Goal: Task Accomplishment & Management: Manage account settings

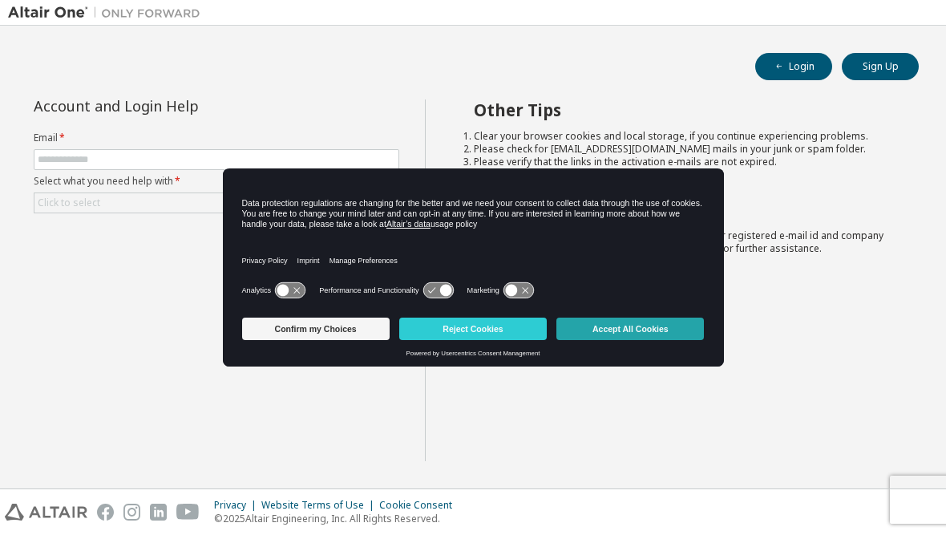
click at [609, 340] on button "Accept All Cookies" at bounding box center [630, 328] width 148 height 22
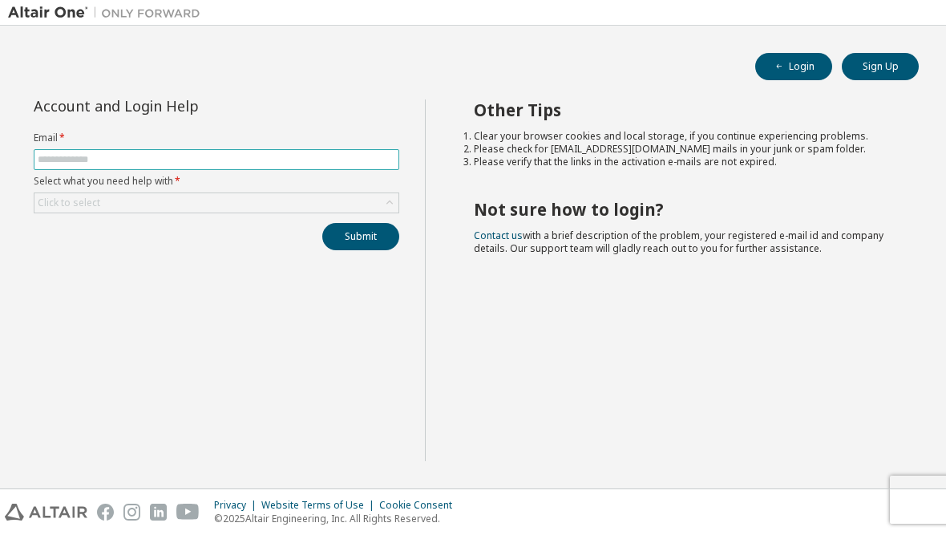
click at [188, 164] on input "text" at bounding box center [217, 159] width 358 height 13
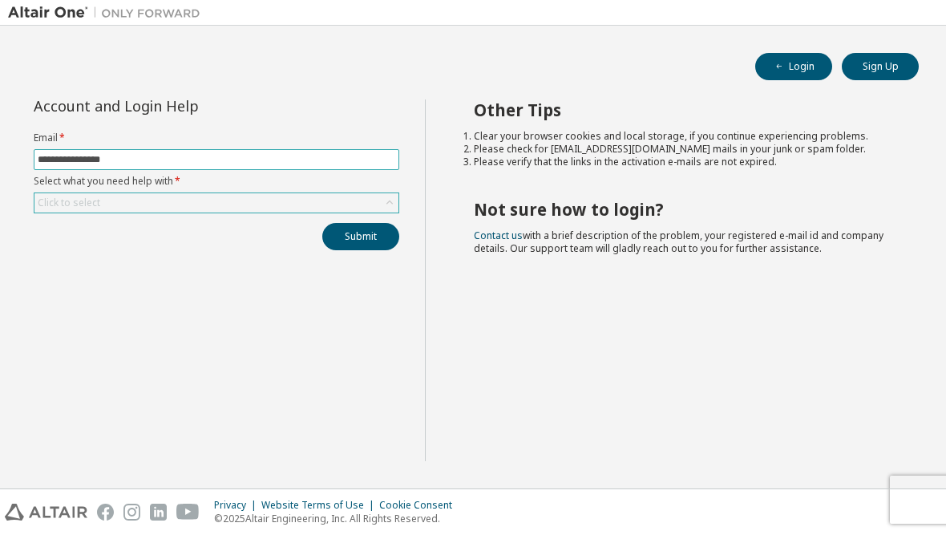
type input "**********"
click at [182, 202] on div "Click to select" at bounding box center [216, 202] width 364 height 19
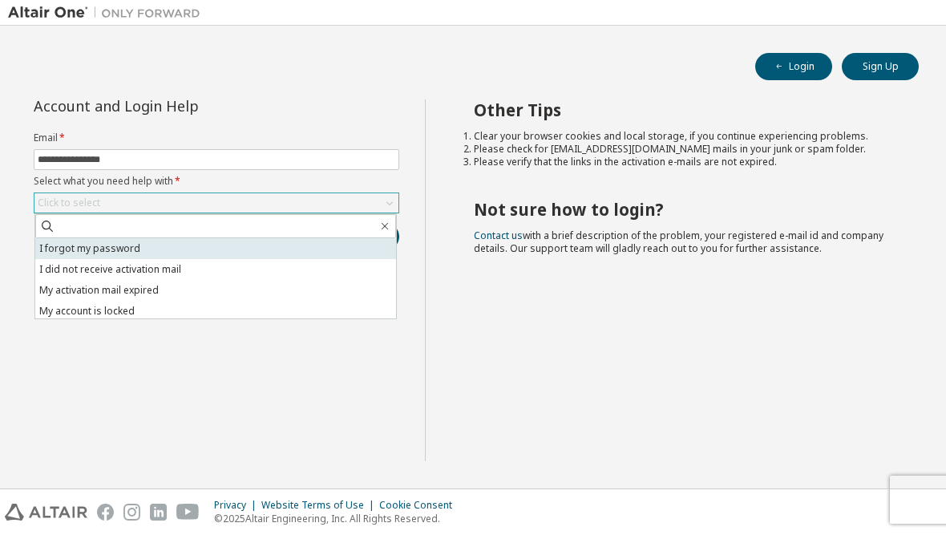
click at [159, 249] on li "I forgot my password" at bounding box center [215, 248] width 361 height 21
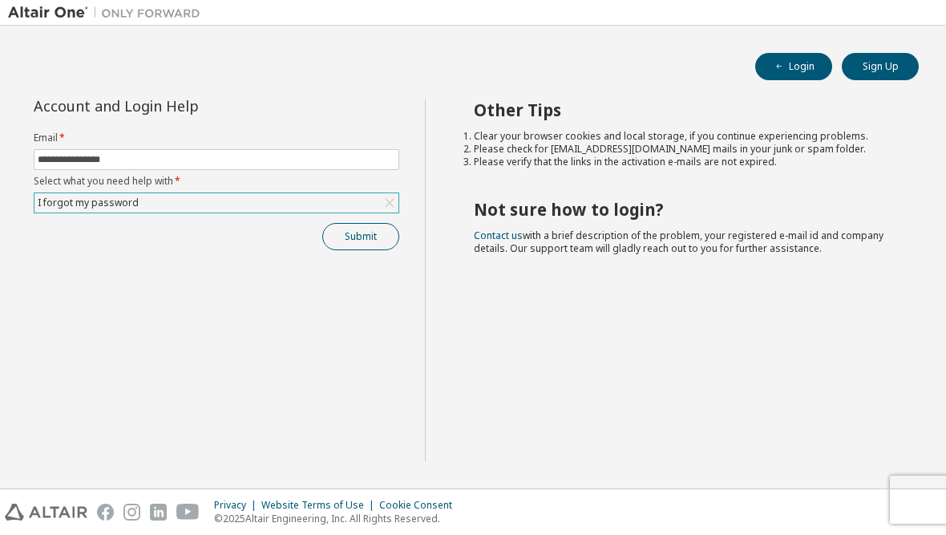
click at [341, 241] on button "Submit" at bounding box center [360, 236] width 77 height 27
click at [785, 64] on span "button" at bounding box center [779, 66] width 13 height 13
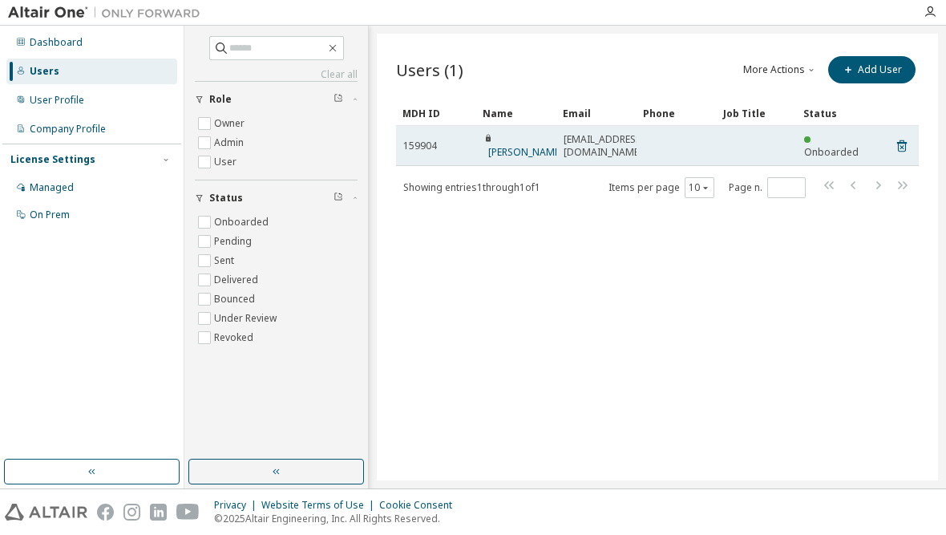
click at [512, 148] on span "Peter Bacot" at bounding box center [522, 146] width 79 height 26
click at [506, 152] on link "Peter Bacot" at bounding box center [525, 152] width 75 height 14
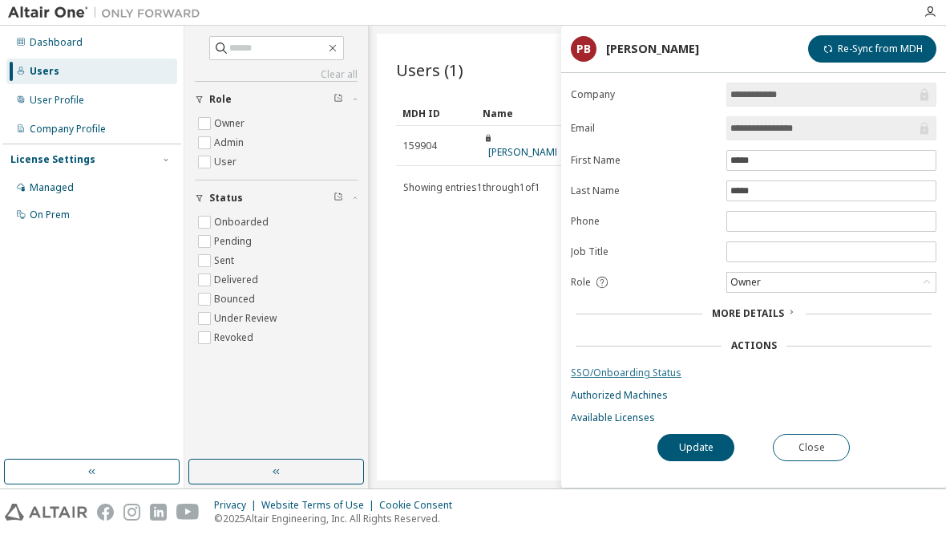
scroll to position [49, 0]
click at [803, 434] on button "Close" at bounding box center [811, 447] width 77 height 27
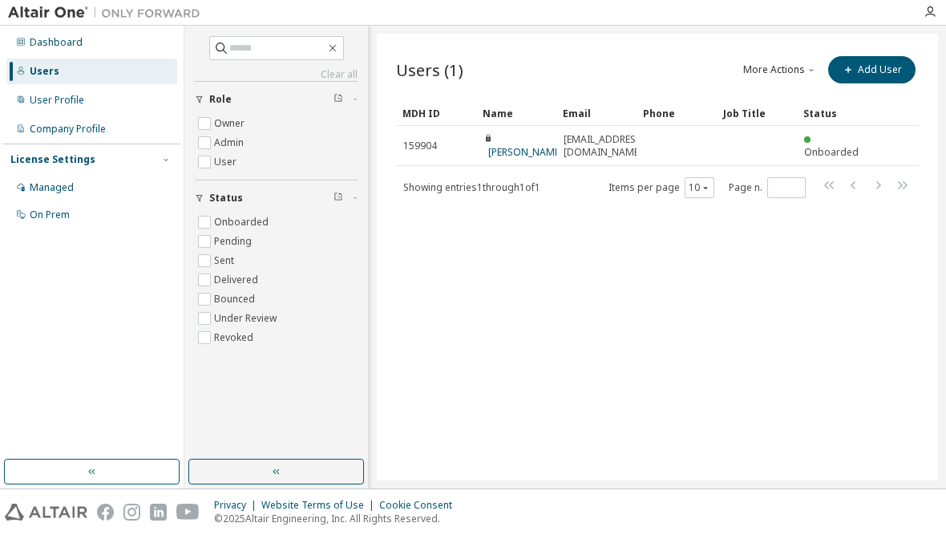
click at [754, 71] on button "More Actions" at bounding box center [780, 69] width 77 height 27
click at [766, 71] on button "More Actions" at bounding box center [780, 69] width 77 height 27
click at [0, 0] on html "Dashboard Users User Profile Company Profile License Settings Managed On Prem C…" at bounding box center [473, 267] width 946 height 535
click at [710, 70] on div "More Actions Import From CSV Export To CSV Add User" at bounding box center [787, 70] width 261 height 34
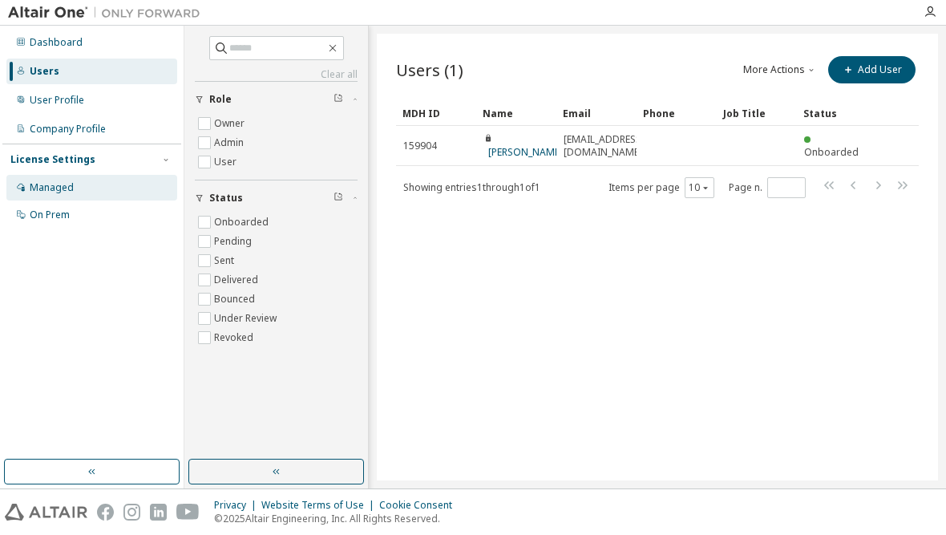
click at [89, 191] on div "Managed" at bounding box center [91, 188] width 171 height 26
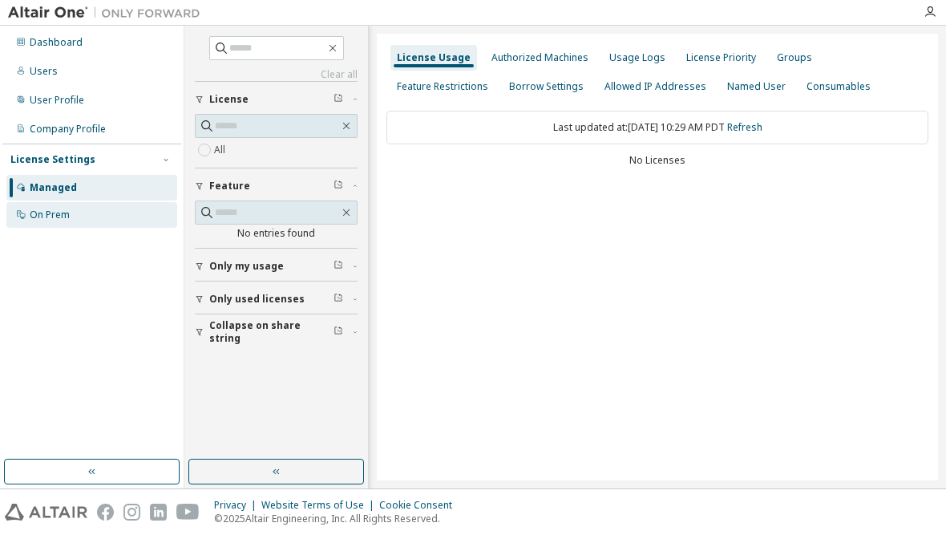
click at [87, 210] on div "On Prem" at bounding box center [91, 215] width 171 height 26
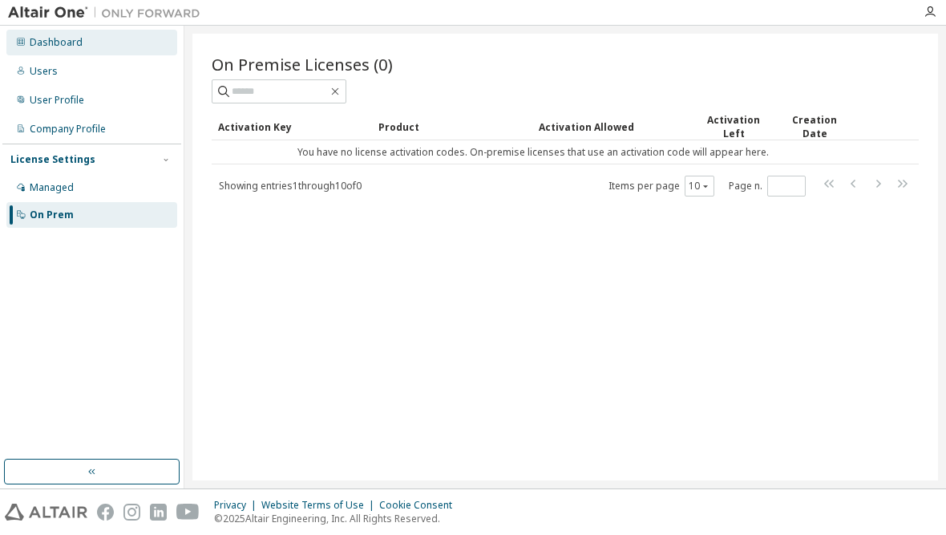
click at [72, 39] on div "Dashboard" at bounding box center [56, 42] width 53 height 13
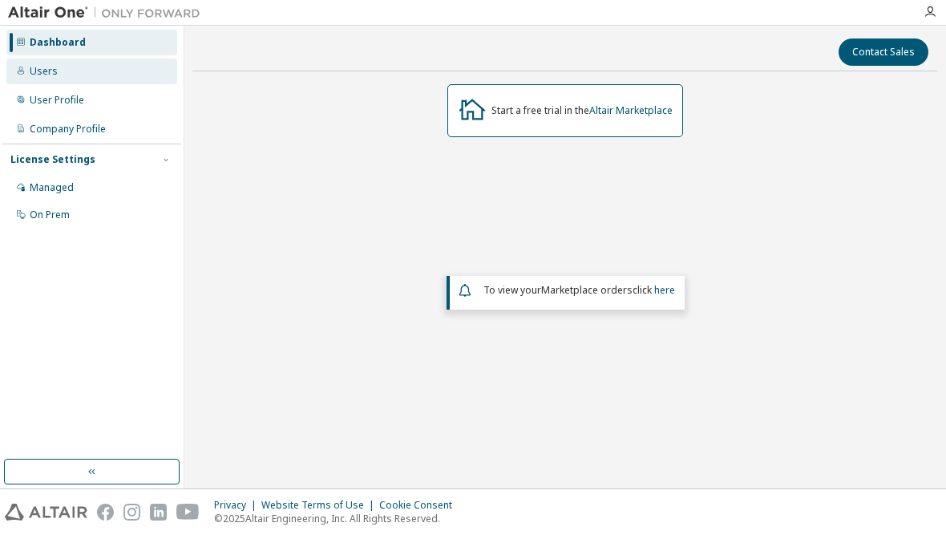
click at [69, 67] on div "Users" at bounding box center [91, 72] width 171 height 26
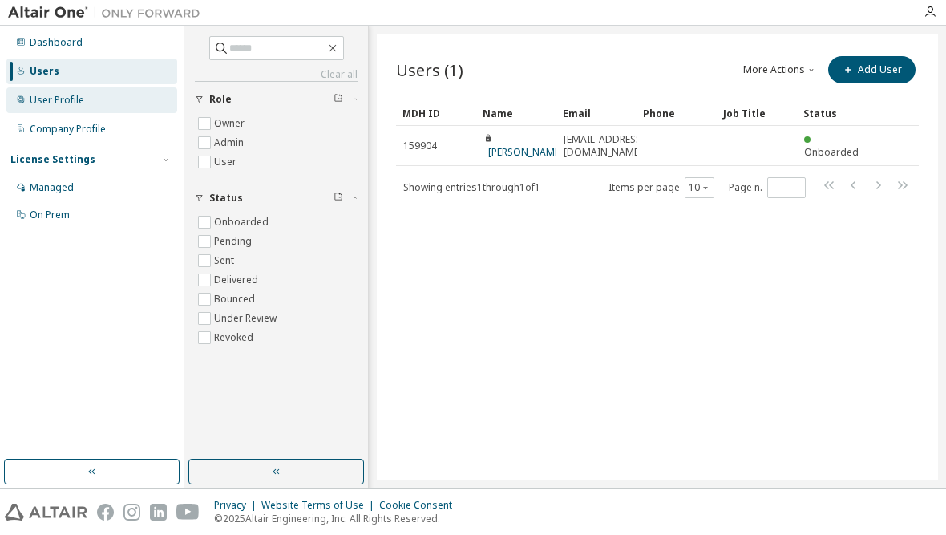
click at [71, 94] on div "User Profile" at bounding box center [57, 100] width 55 height 13
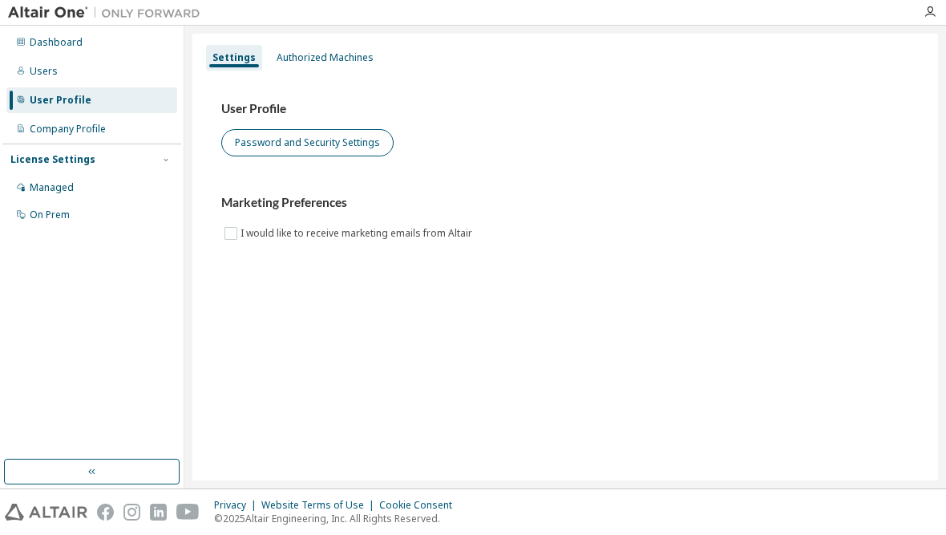
click at [245, 134] on button "Password and Security Settings" at bounding box center [307, 142] width 172 height 27
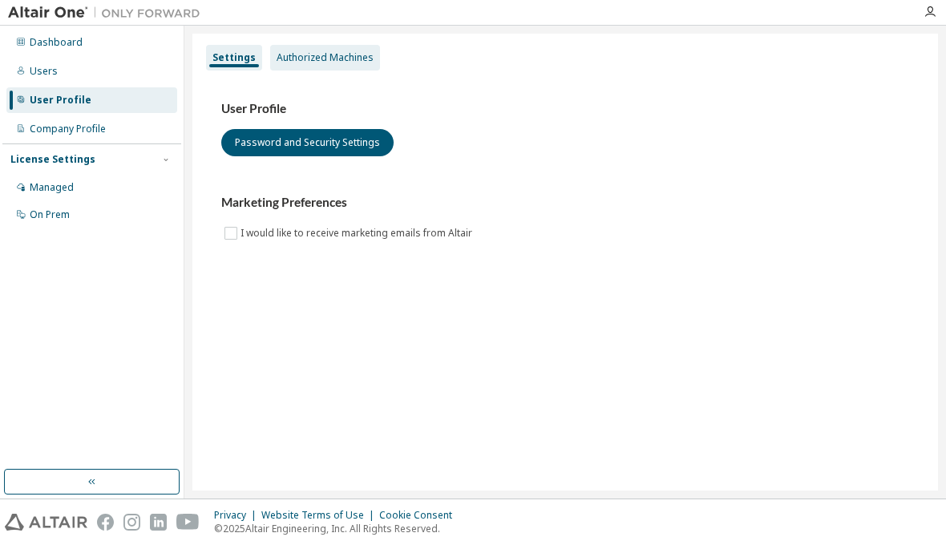
click at [287, 52] on div "Authorized Machines" at bounding box center [325, 57] width 97 height 13
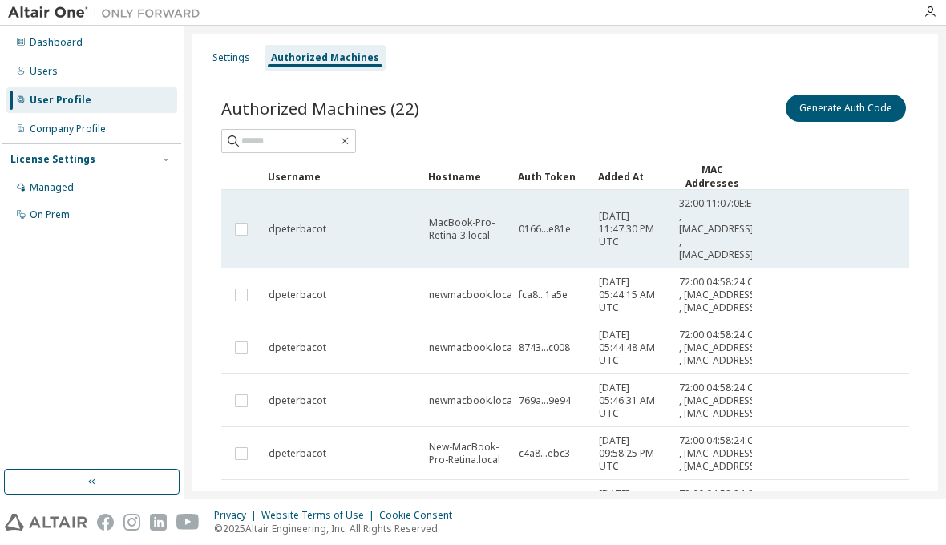
click at [323, 209] on td "dpeterbacot" at bounding box center [341, 229] width 160 height 79
click at [323, 208] on td "dpeterbacot" at bounding box center [341, 229] width 160 height 79
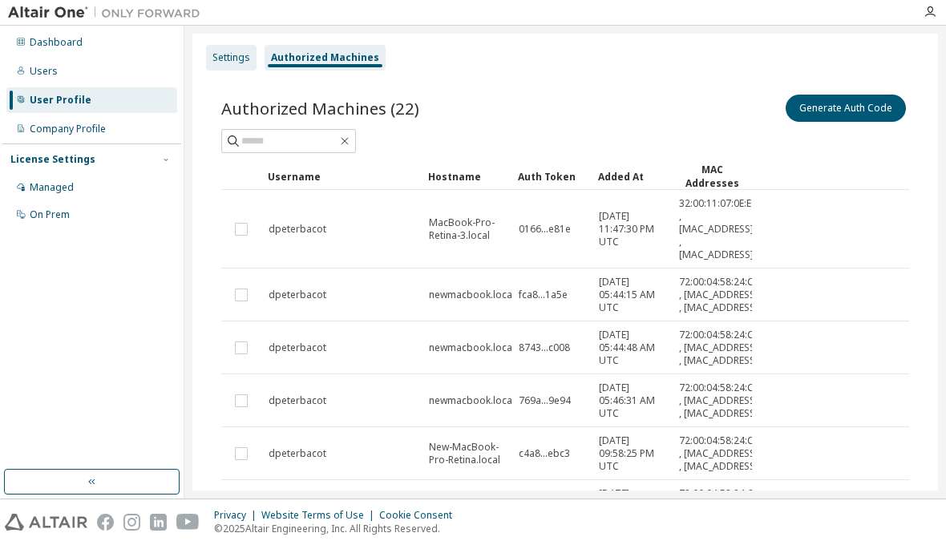
click at [235, 59] on div "Settings" at bounding box center [231, 57] width 38 height 13
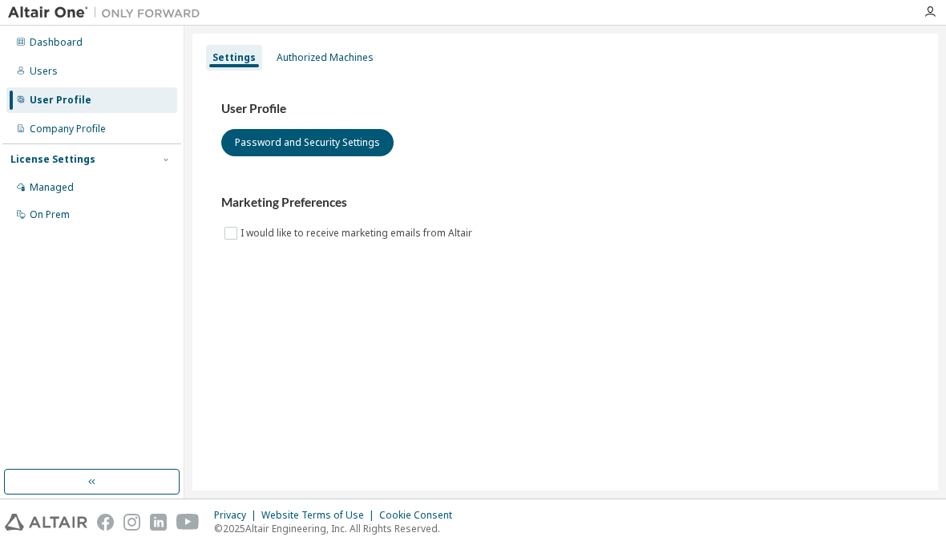
click at [147, 99] on div "User Profile" at bounding box center [91, 100] width 171 height 26
click at [321, 60] on div "Authorized Machines" at bounding box center [325, 57] width 97 height 13
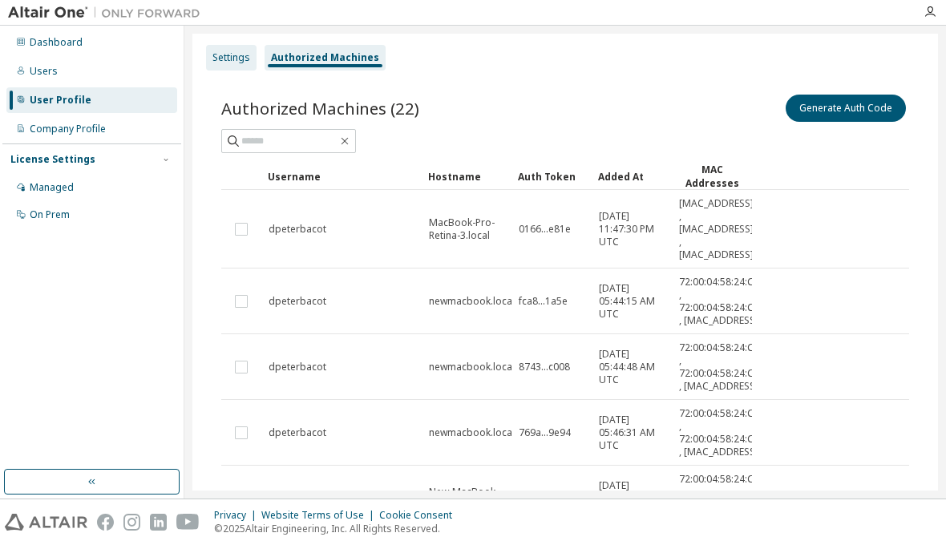
click at [237, 63] on div "Settings" at bounding box center [231, 57] width 38 height 13
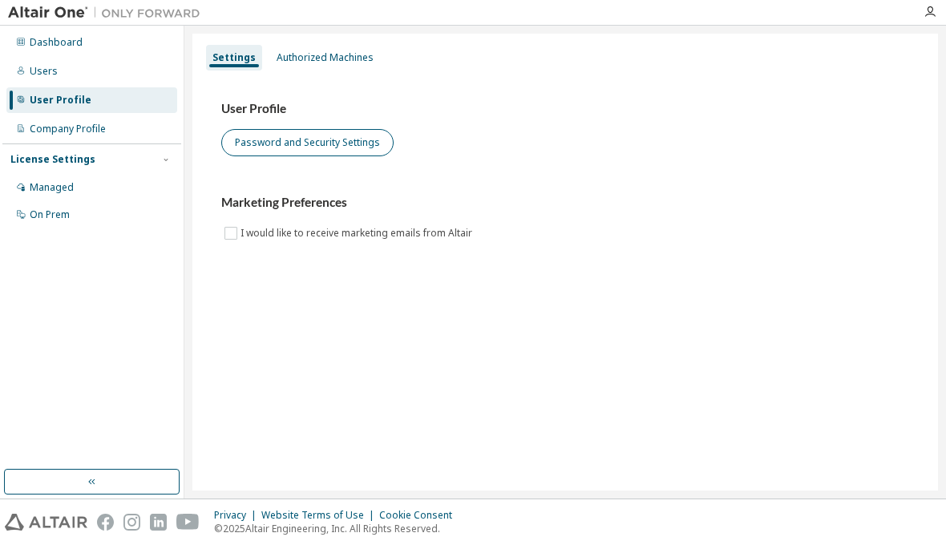
click at [284, 142] on button "Password and Security Settings" at bounding box center [307, 142] width 172 height 27
